Goal: Task Accomplishment & Management: Use online tool/utility

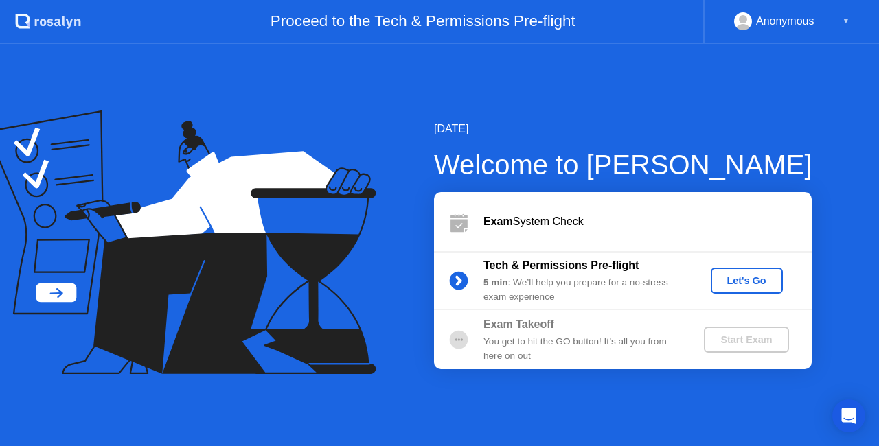
click at [762, 284] on div "Let's Go" at bounding box center [746, 280] width 61 height 11
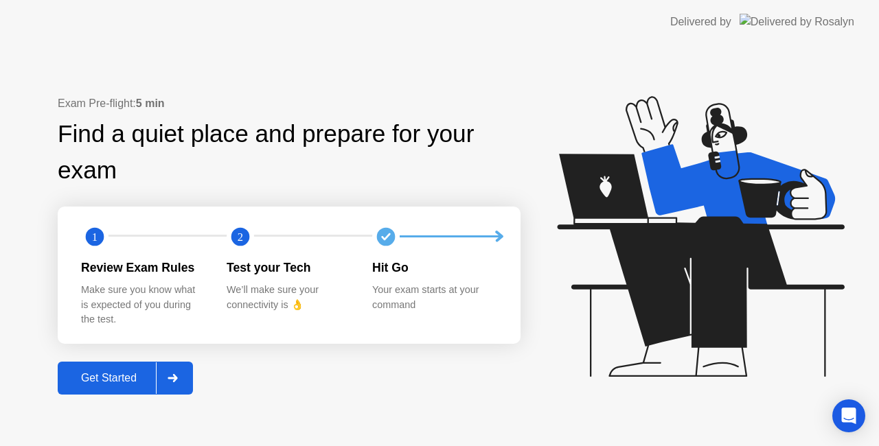
click at [120, 382] on div "Get Started" at bounding box center [109, 378] width 94 height 12
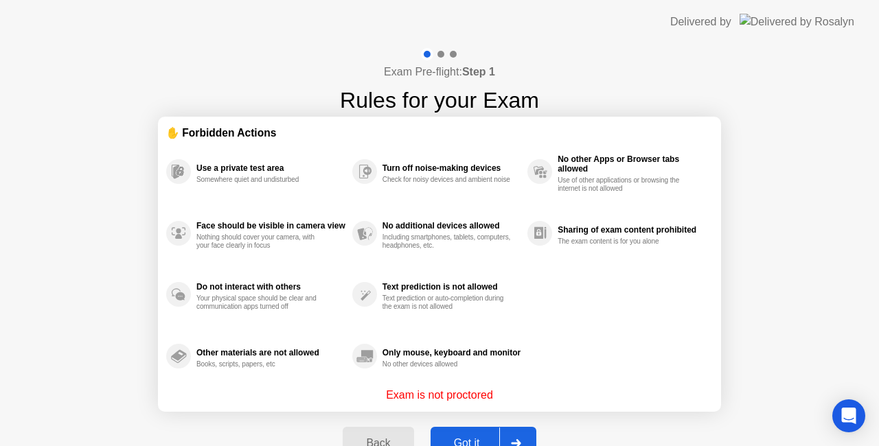
click at [468, 433] on button "Got it" at bounding box center [484, 443] width 106 height 33
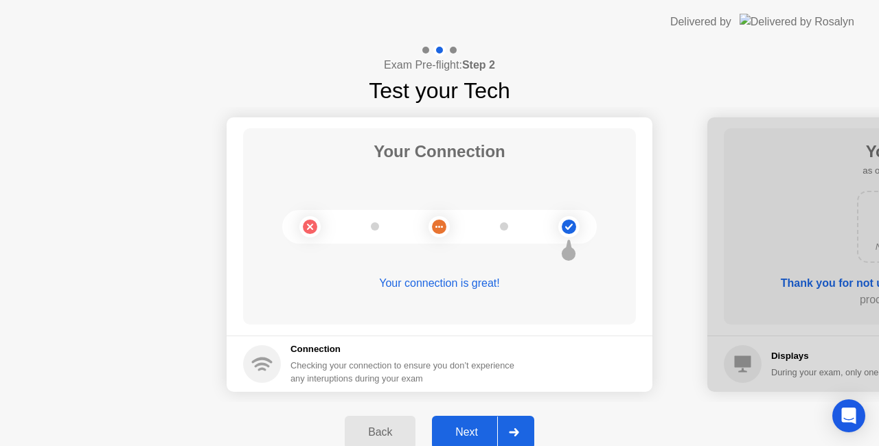
click at [481, 427] on div "Next" at bounding box center [466, 433] width 61 height 12
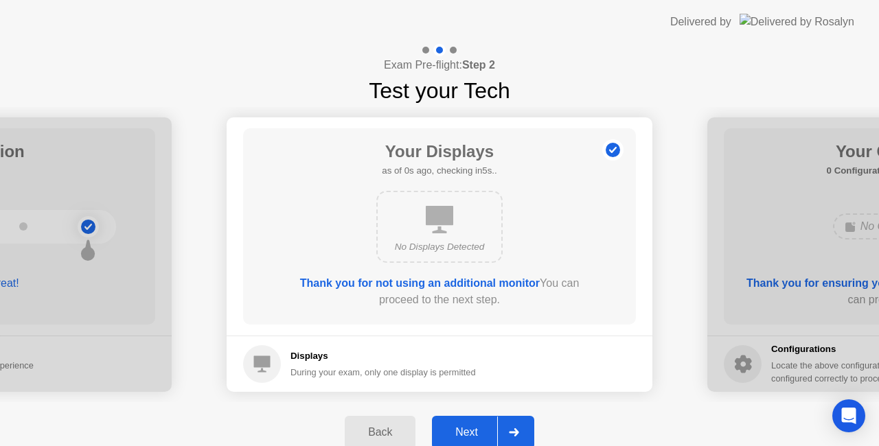
click at [481, 427] on div "Next" at bounding box center [466, 433] width 61 height 12
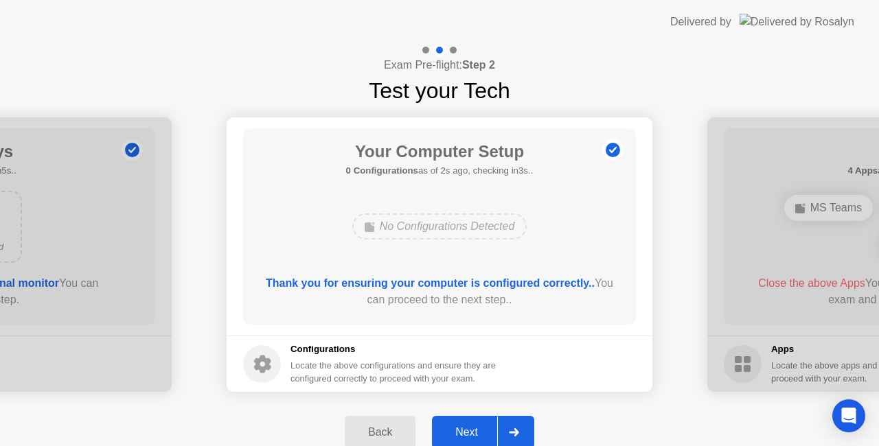
click at [486, 433] on div "Next" at bounding box center [466, 433] width 61 height 12
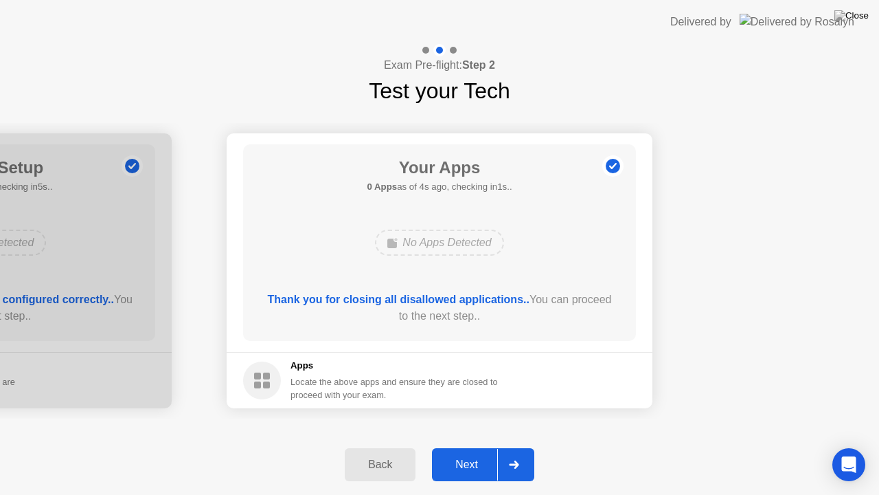
click at [464, 446] on div "Next" at bounding box center [466, 464] width 61 height 12
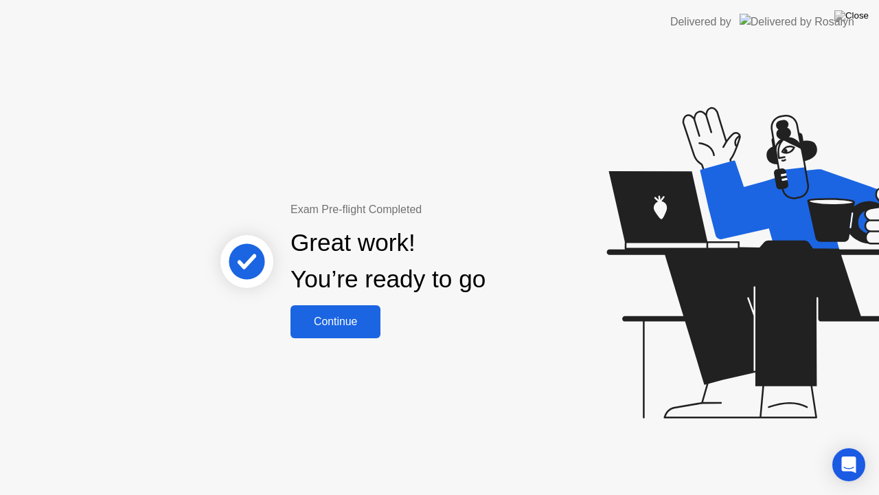
click at [352, 326] on div "Continue" at bounding box center [336, 321] width 82 height 12
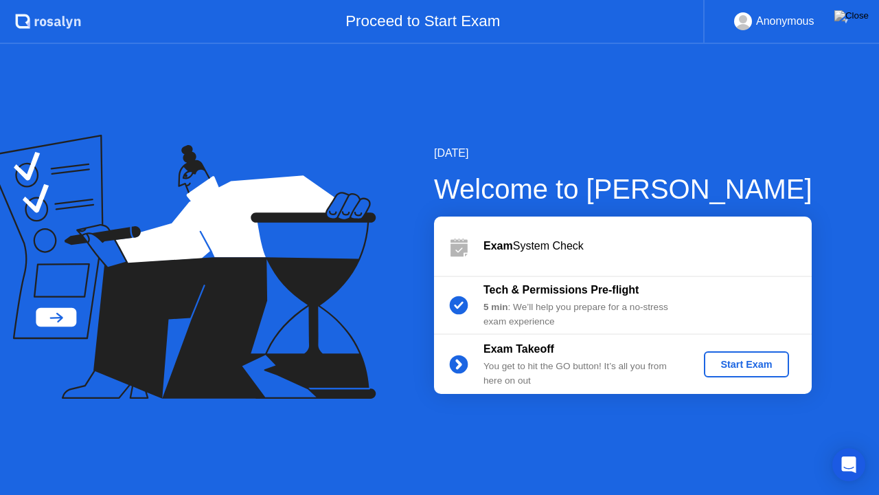
click at [737, 367] on div "Start Exam" at bounding box center [746, 364] width 73 height 11
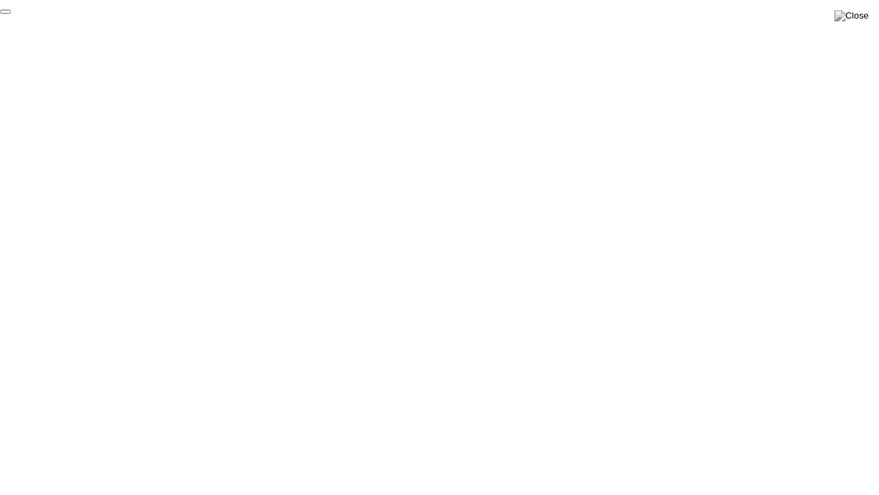
click div "End Proctoring Session"
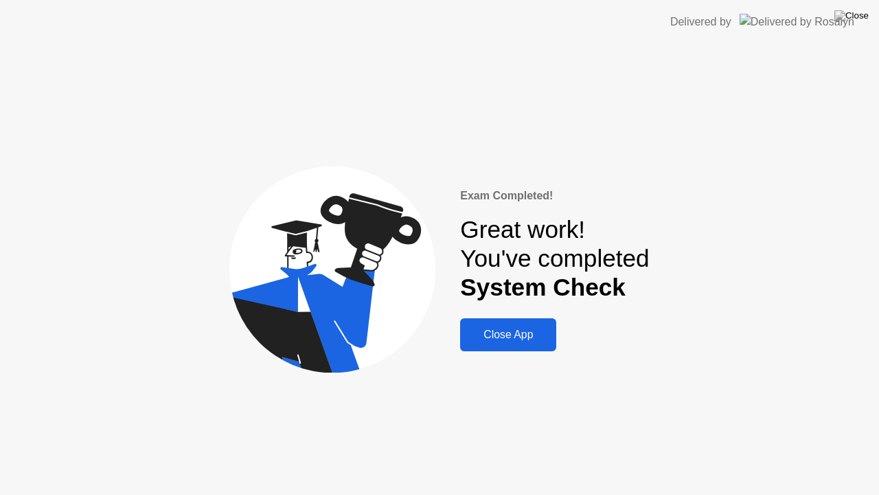
click at [521, 332] on div "Close App" at bounding box center [508, 334] width 88 height 12
